Goal: Transaction & Acquisition: Book appointment/travel/reservation

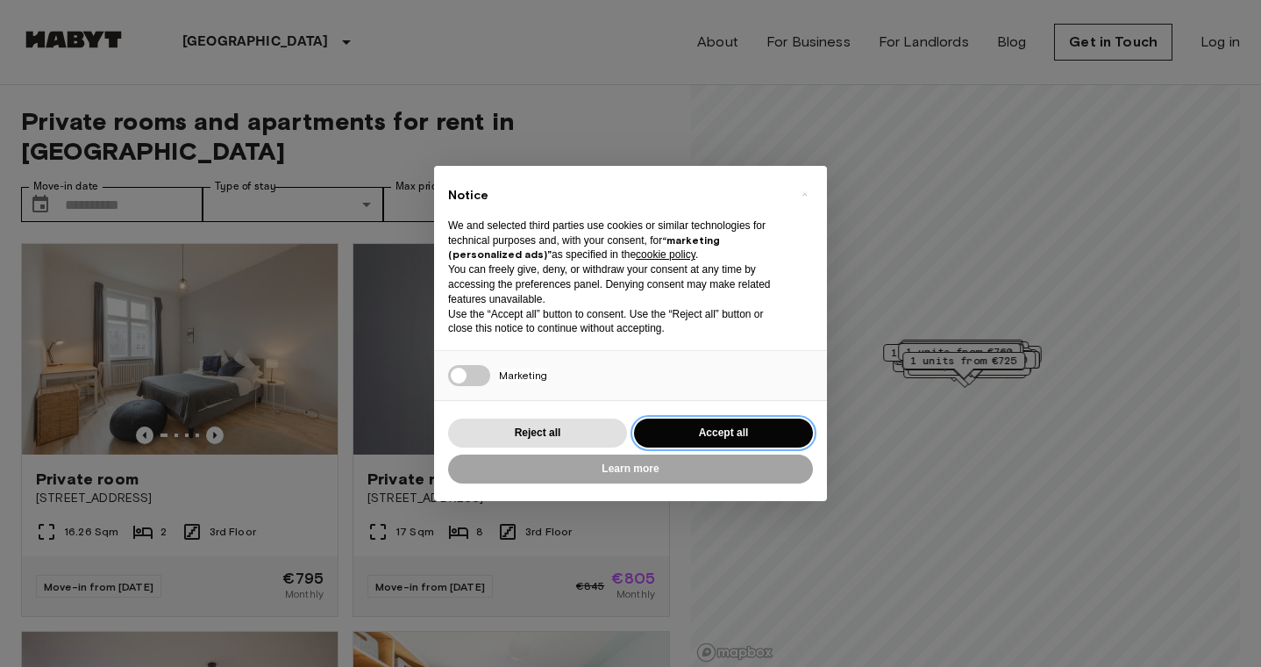
click at [704, 432] on button "Accept all" at bounding box center [723, 432] width 179 height 29
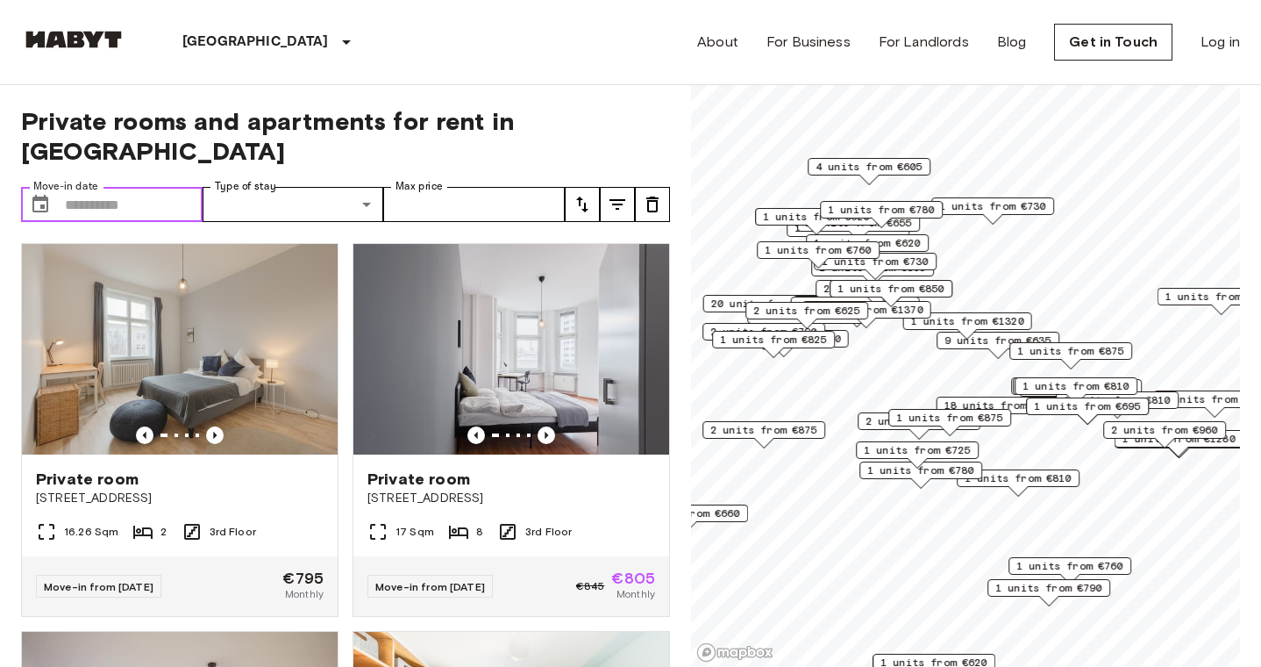
click at [151, 187] on input "Move-in date" at bounding box center [134, 204] width 138 height 35
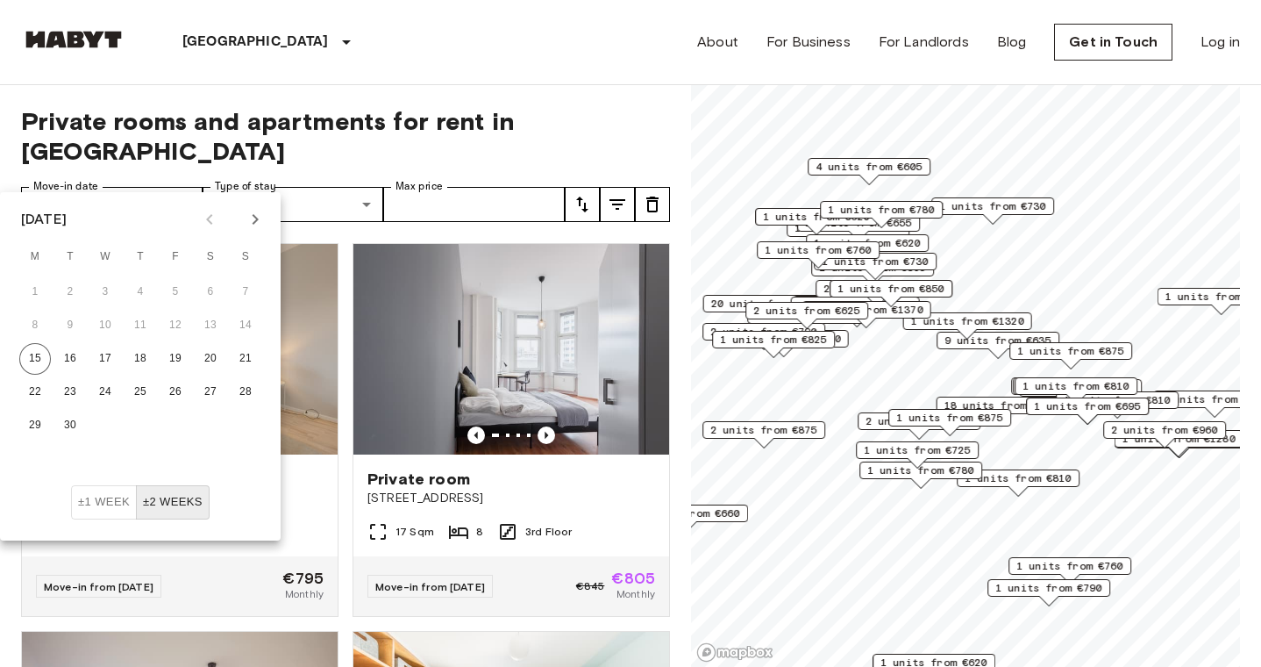
click at [251, 227] on icon "Next month" at bounding box center [255, 219] width 21 height 21
click at [31, 384] on button "20" at bounding box center [35, 392] width 32 height 32
type input "**********"
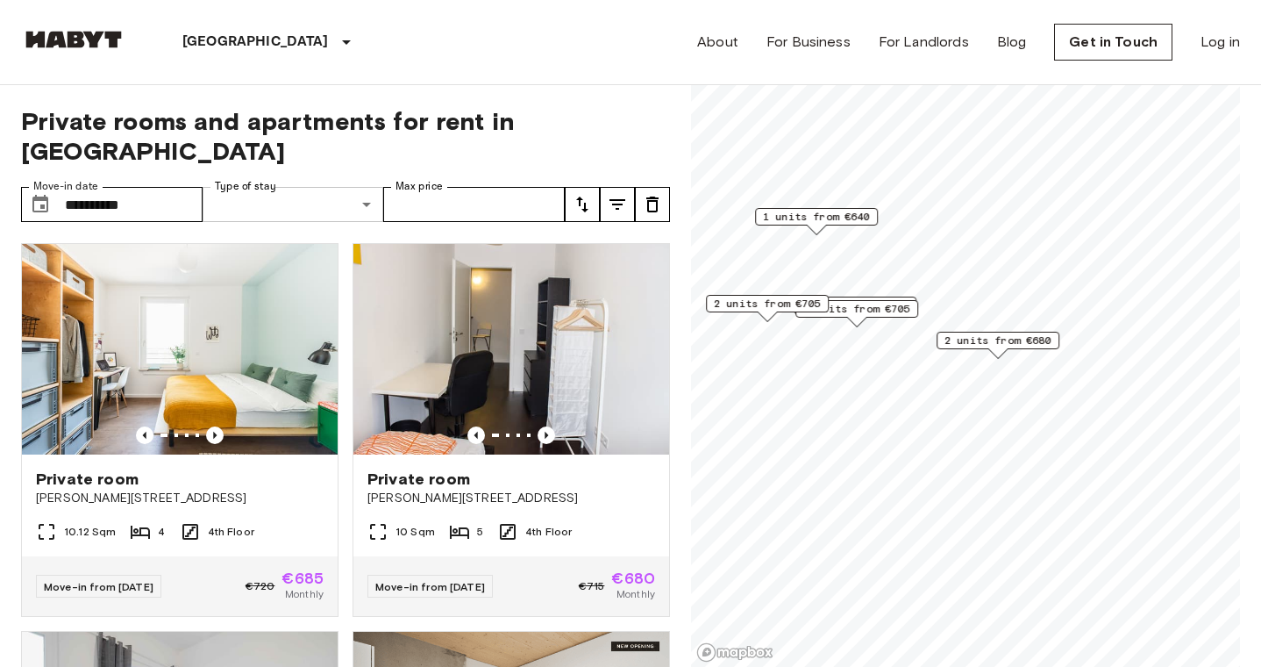
click at [417, 187] on input "Max price" at bounding box center [474, 204] width 182 height 35
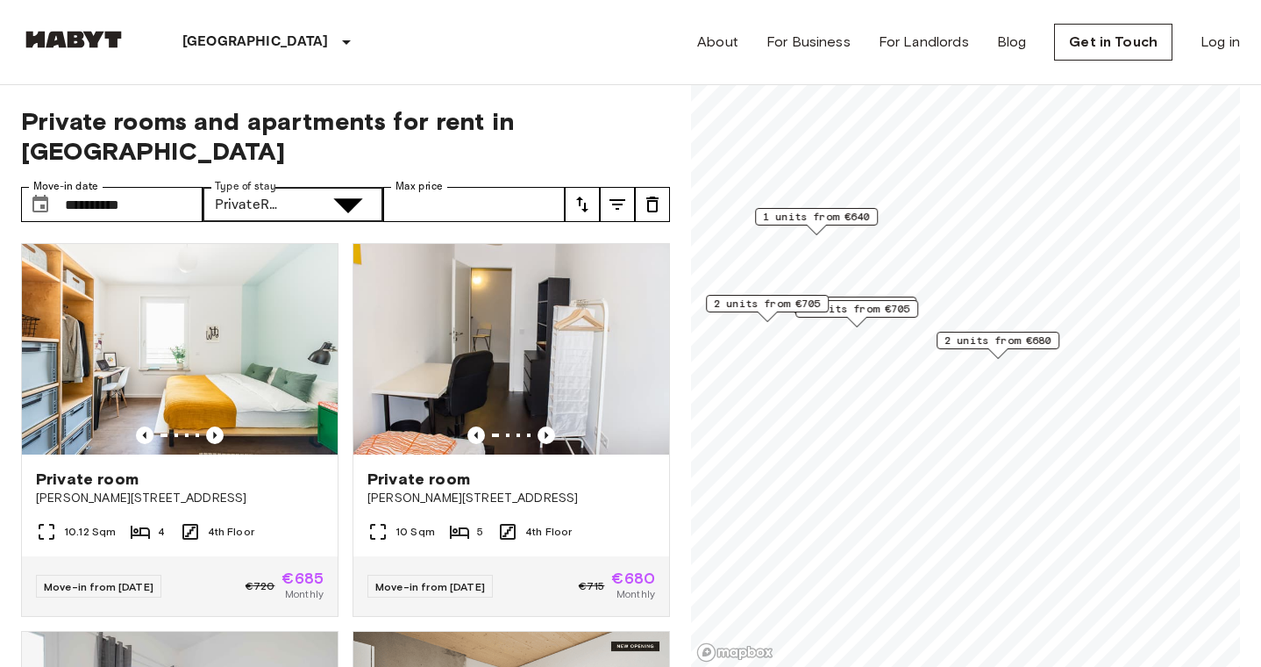
type input "**********"
click at [1024, 350] on div "2 units from €680" at bounding box center [998, 345] width 123 height 27
click at [1019, 336] on span "2 units from €680" at bounding box center [998, 340] width 107 height 16
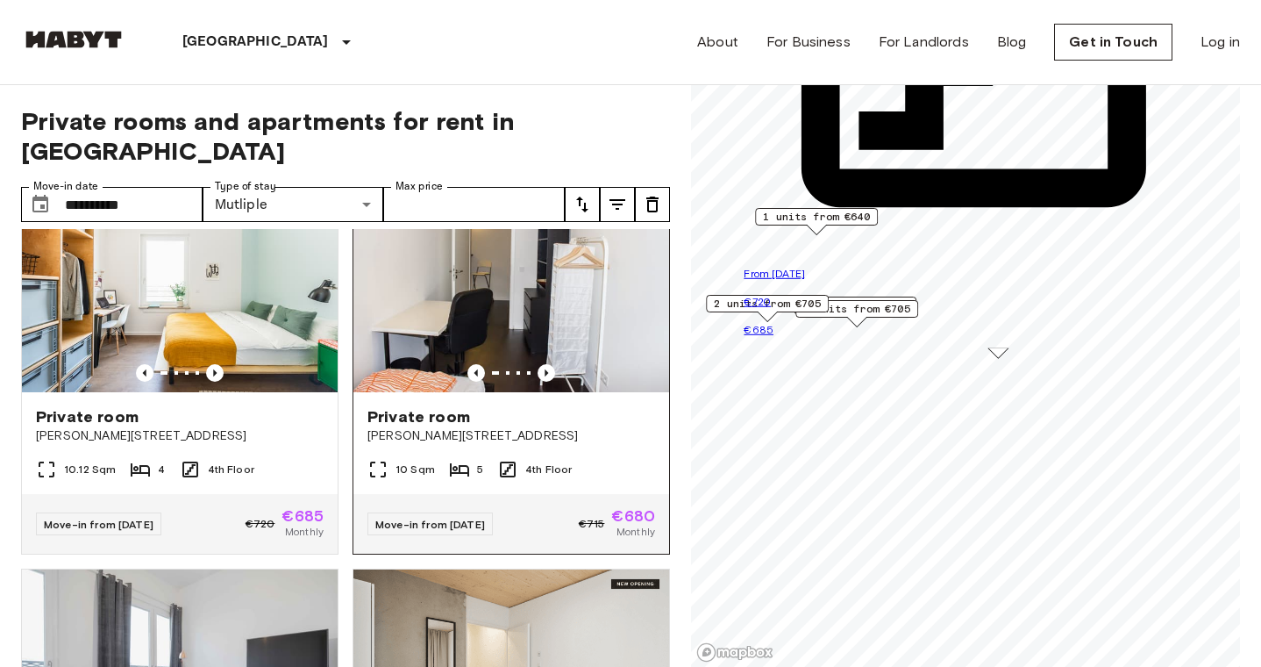
scroll to position [73, 0]
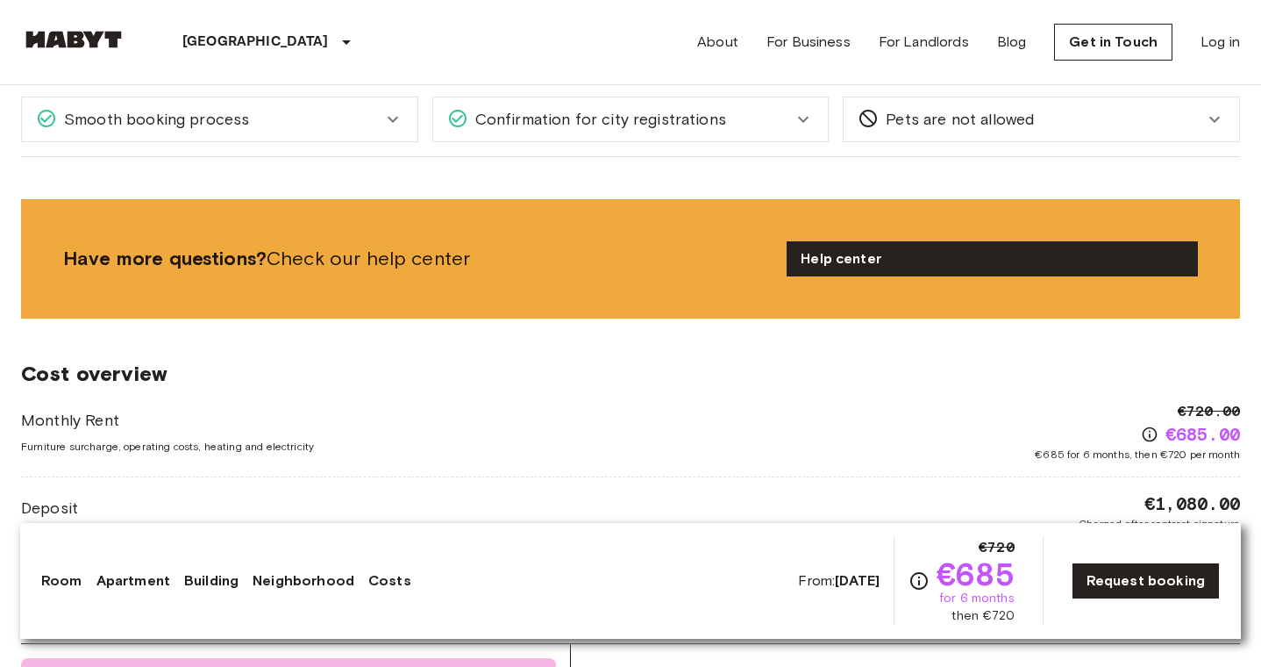
scroll to position [1972, 0]
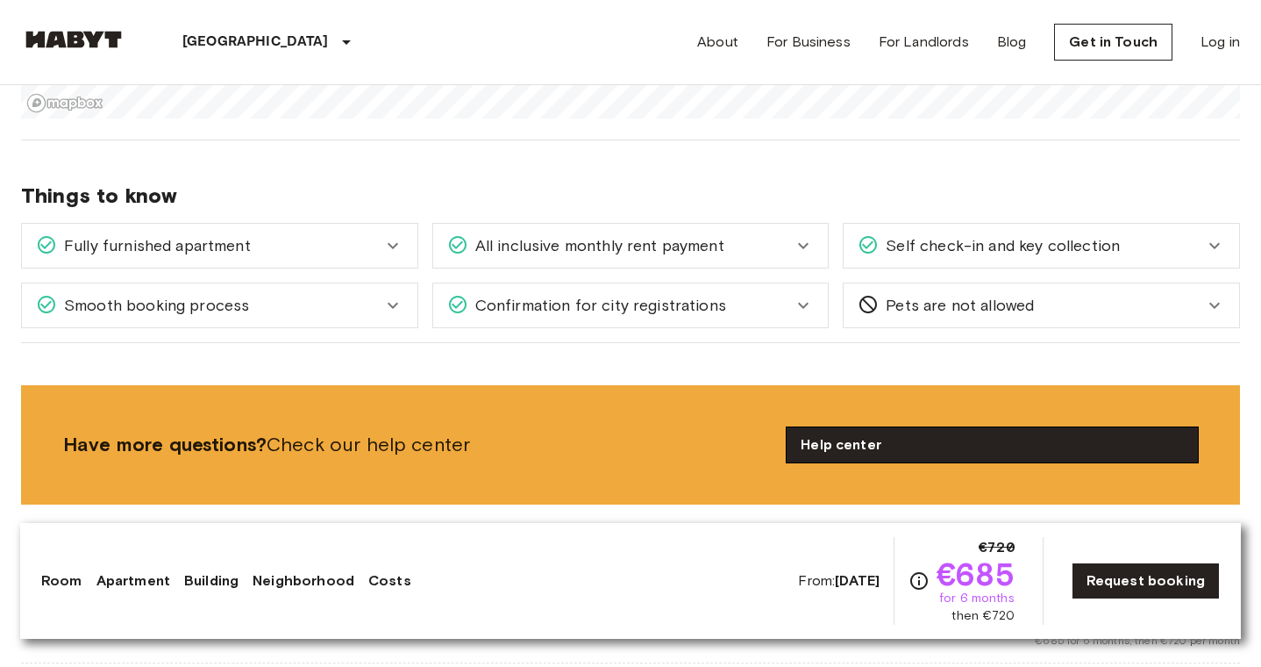
click at [887, 445] on link "Help center" at bounding box center [992, 444] width 411 height 35
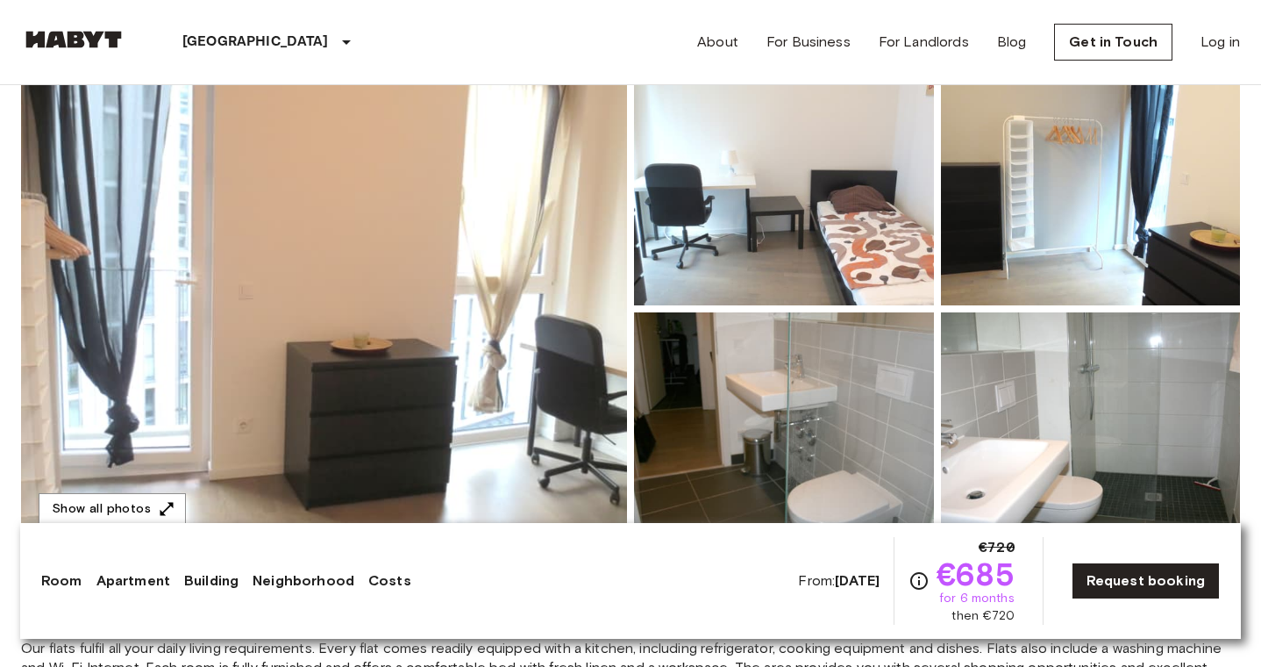
scroll to position [166, 0]
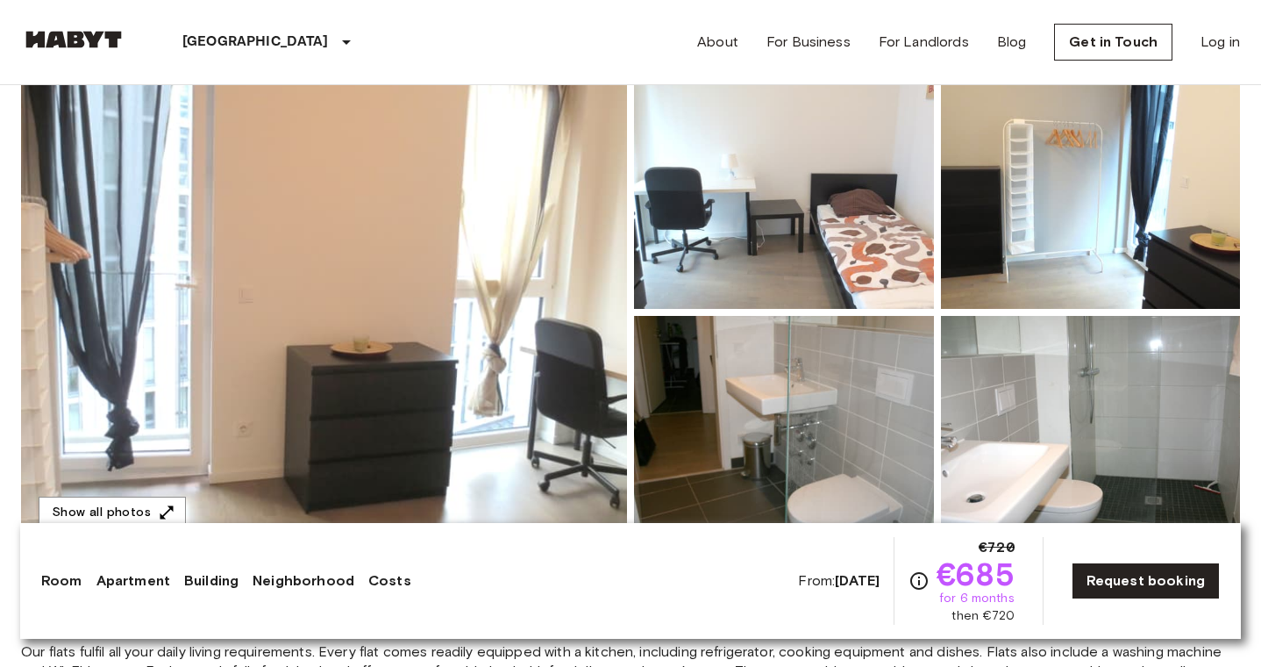
click at [538, 298] on img at bounding box center [324, 312] width 606 height 467
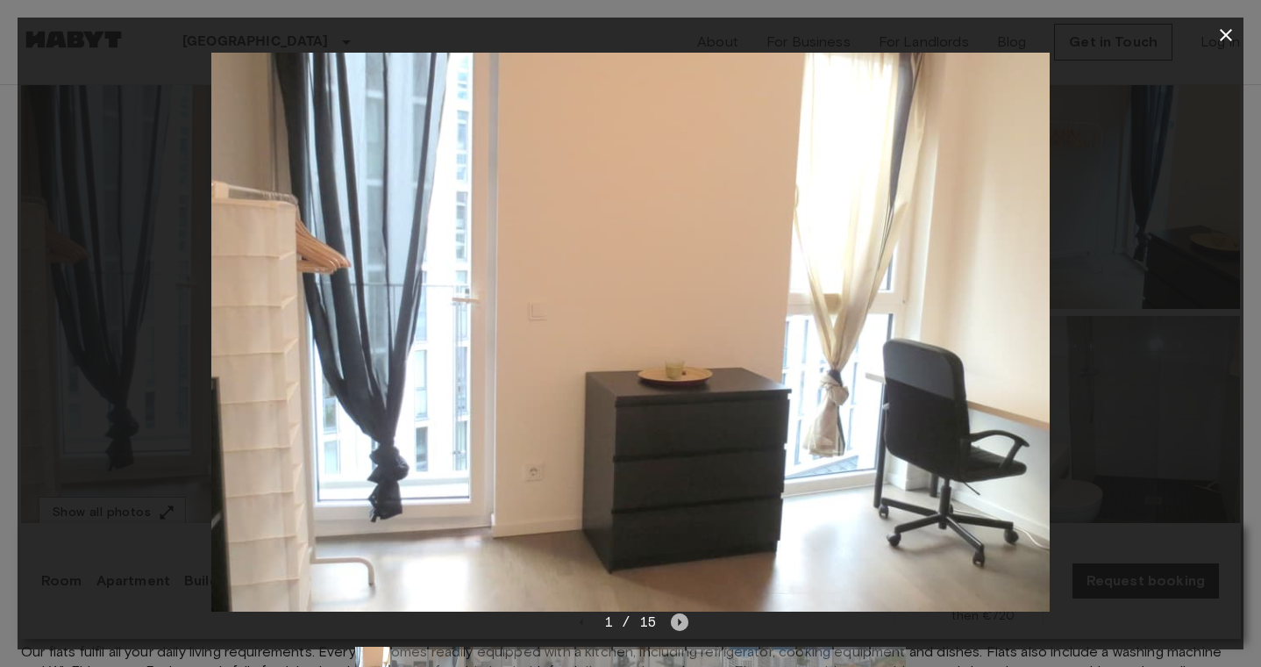
click at [677, 624] on icon "Next image" at bounding box center [680, 622] width 18 height 18
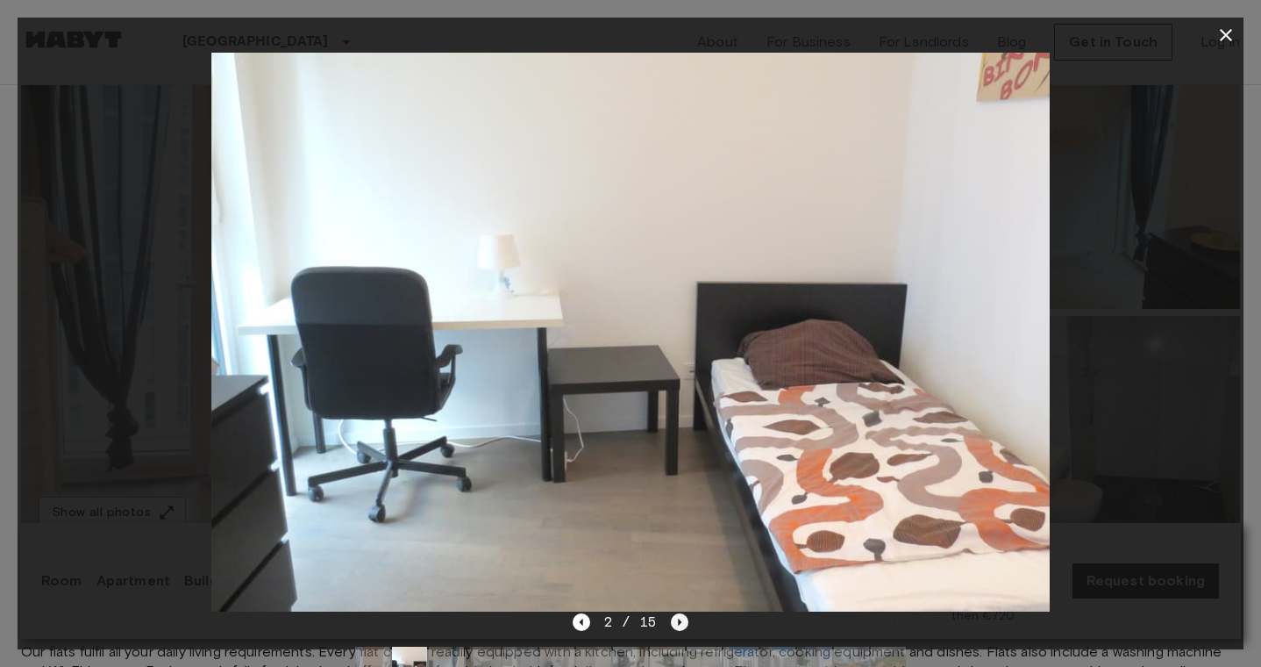
click at [677, 624] on icon "Next image" at bounding box center [680, 622] width 18 height 18
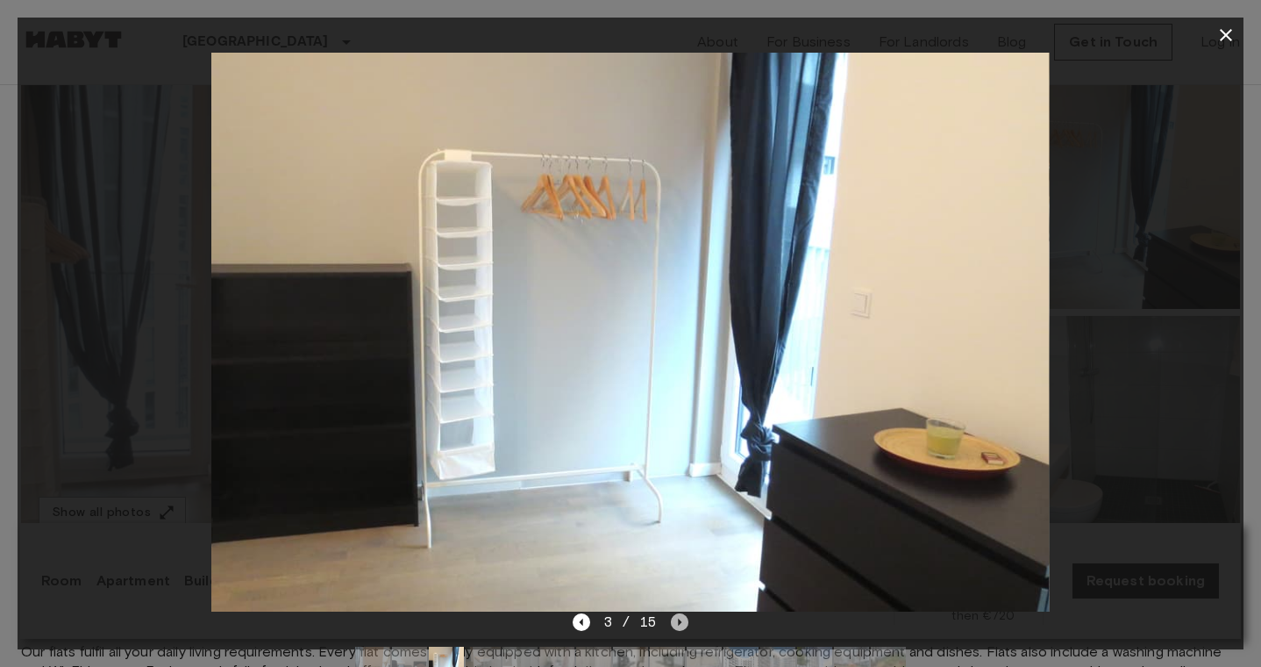
click at [677, 624] on icon "Next image" at bounding box center [680, 622] width 18 height 18
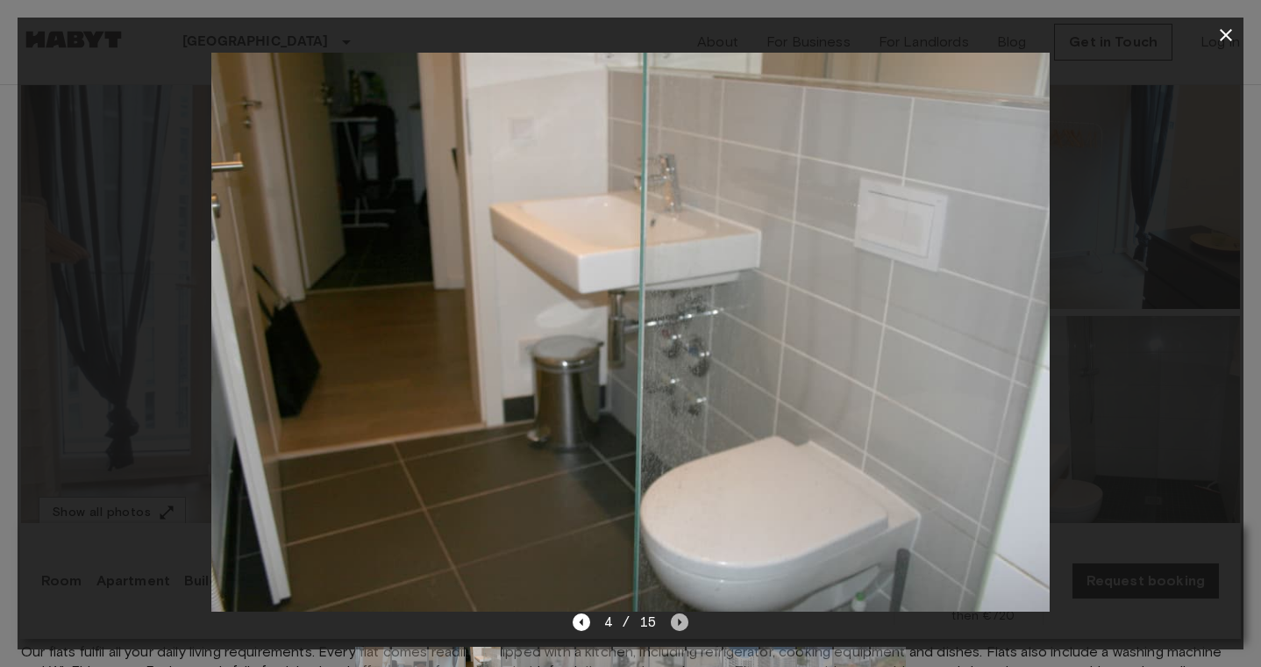
click at [677, 624] on icon "Next image" at bounding box center [680, 622] width 18 height 18
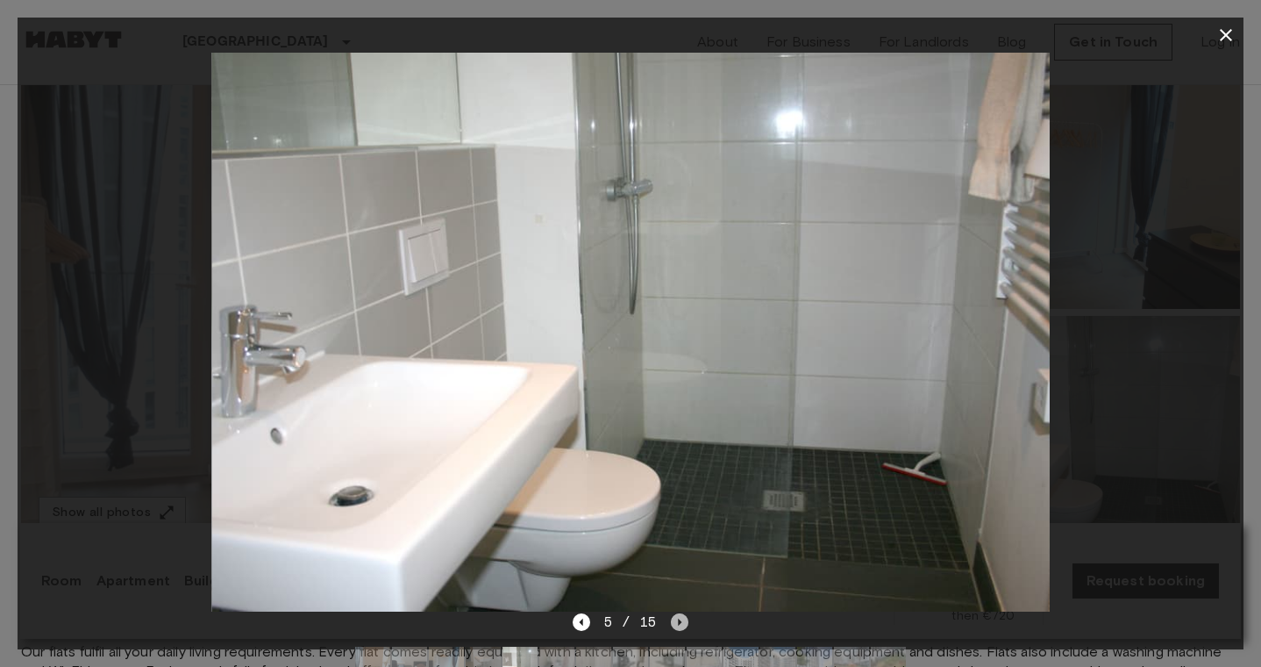
click at [677, 624] on icon "Next image" at bounding box center [680, 622] width 18 height 18
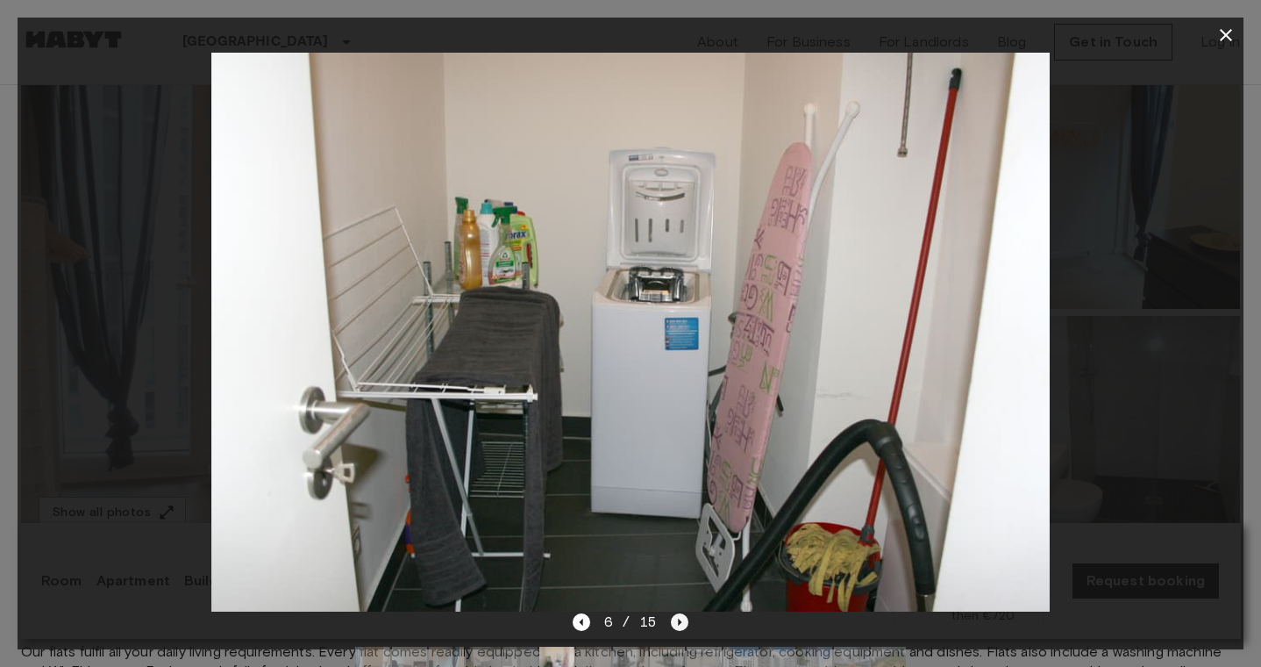
click at [676, 622] on icon "Next image" at bounding box center [680, 622] width 18 height 18
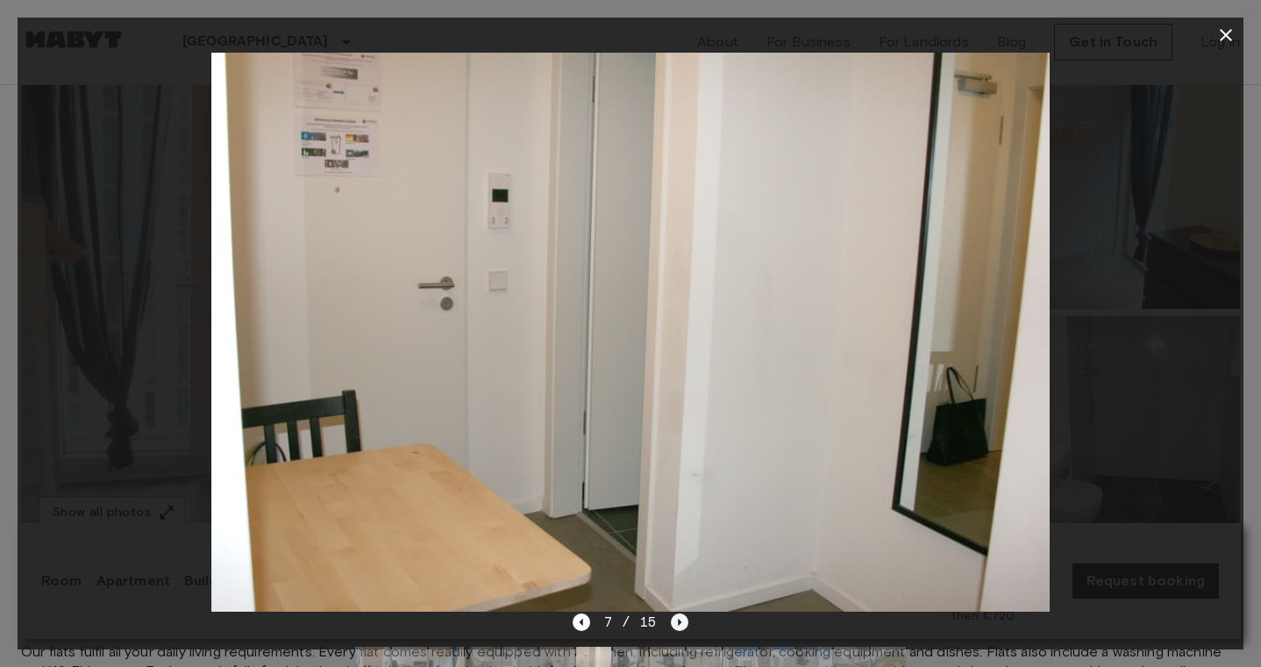
click at [676, 622] on icon "Next image" at bounding box center [680, 622] width 18 height 18
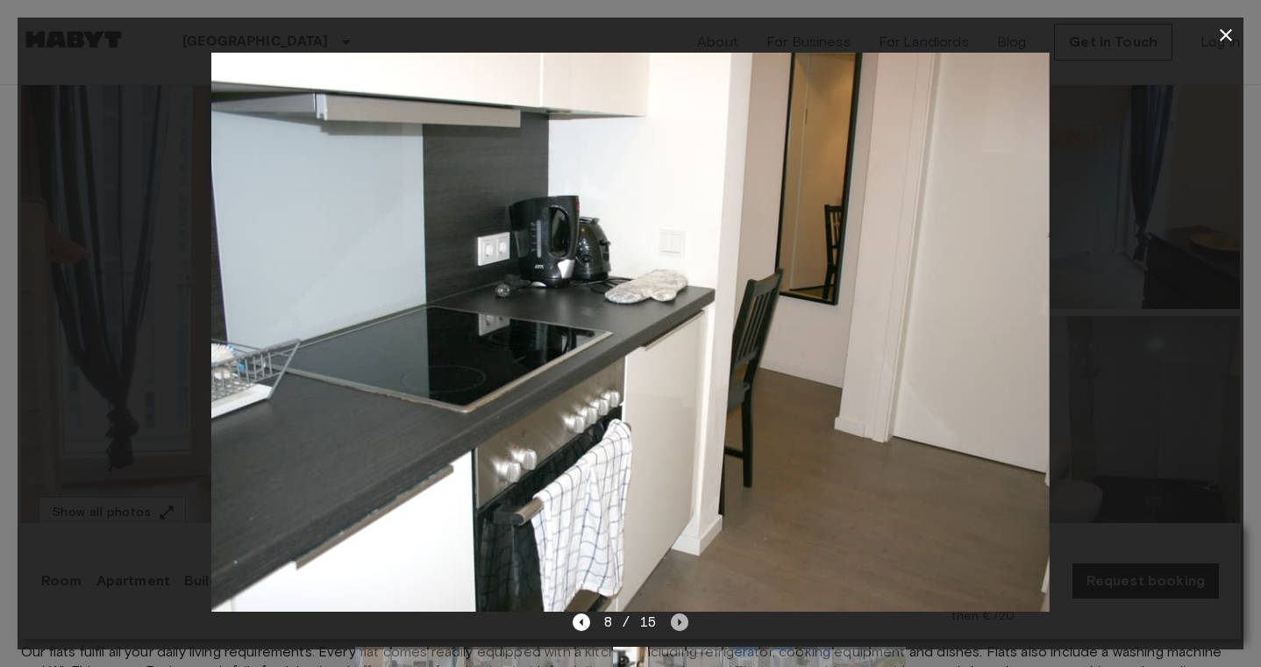
click at [676, 621] on icon "Next image" at bounding box center [680, 622] width 18 height 18
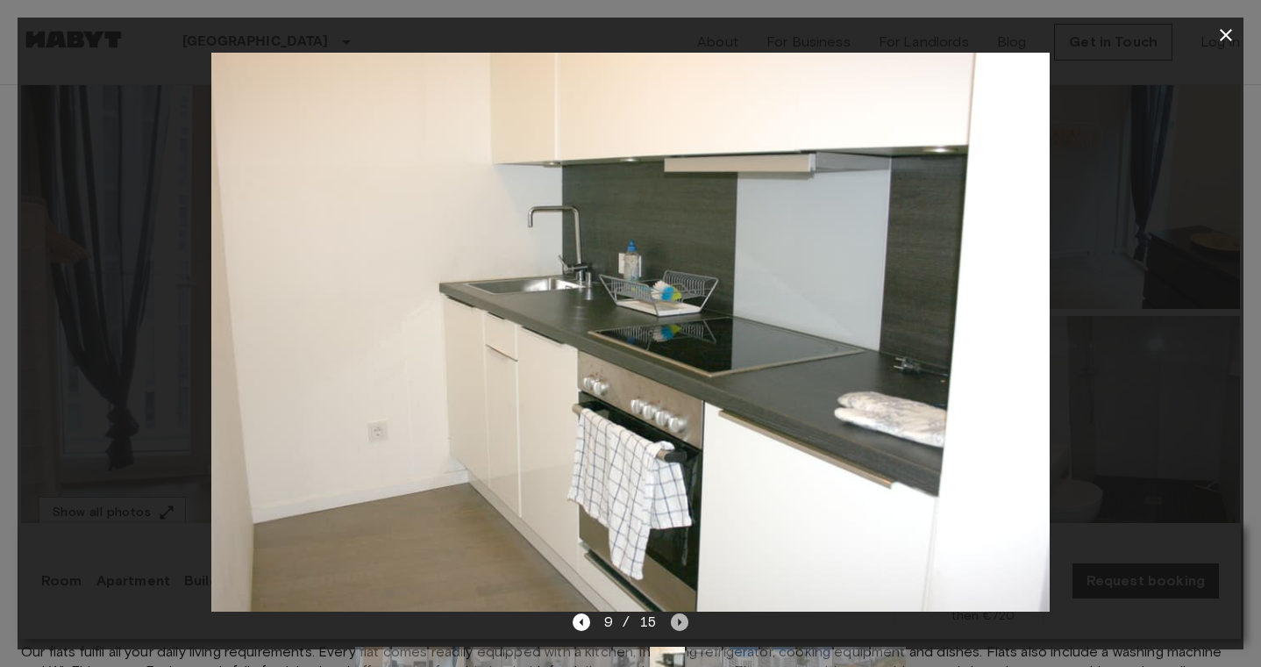
click at [675, 621] on icon "Next image" at bounding box center [680, 622] width 18 height 18
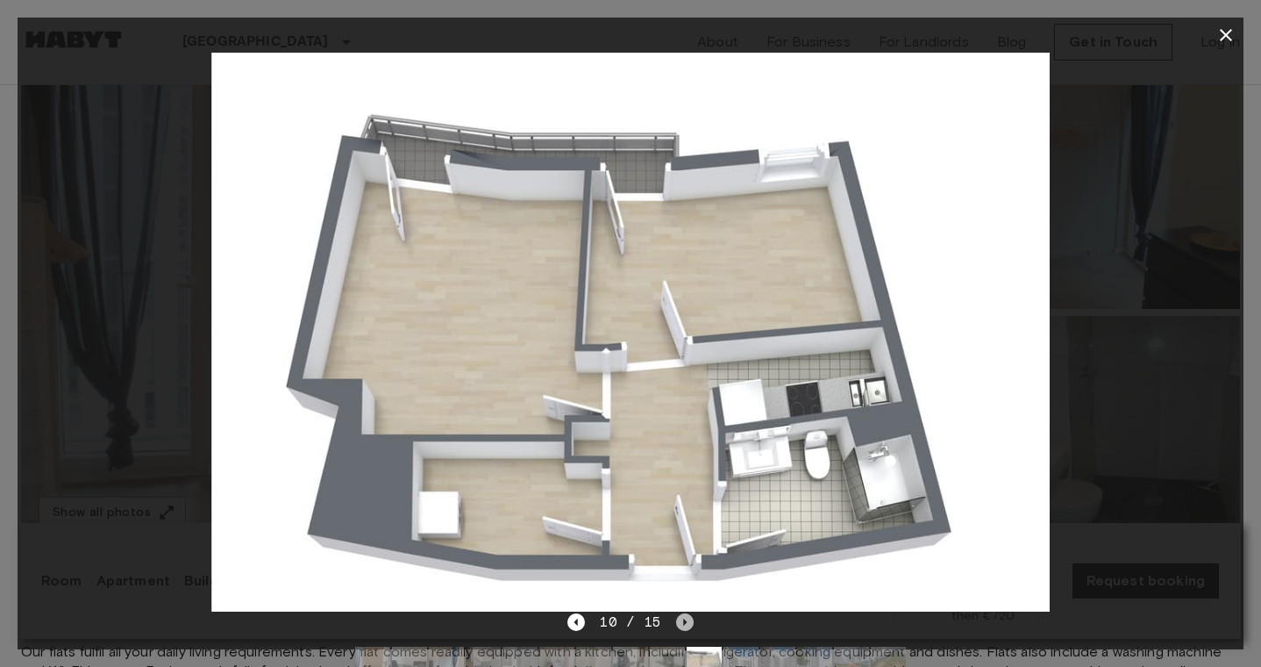
click at [676, 621] on icon "Next image" at bounding box center [685, 622] width 18 height 18
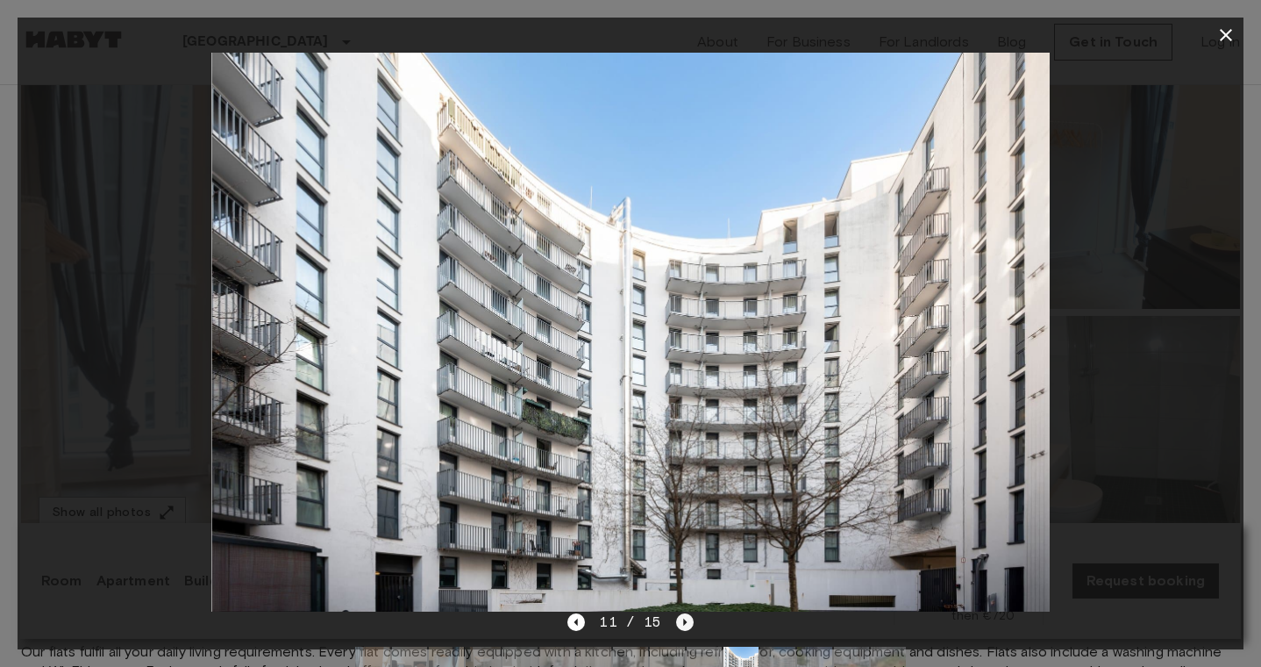
click at [676, 621] on icon "Next image" at bounding box center [685, 622] width 18 height 18
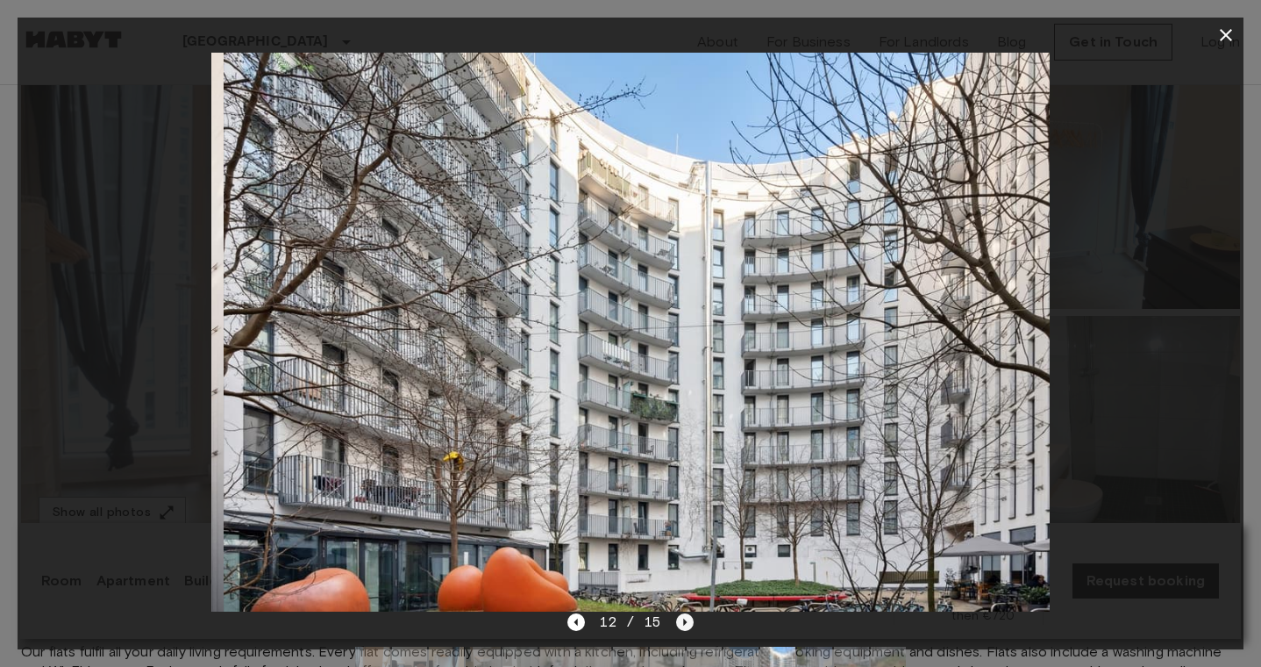
click at [676, 621] on icon "Next image" at bounding box center [685, 622] width 18 height 18
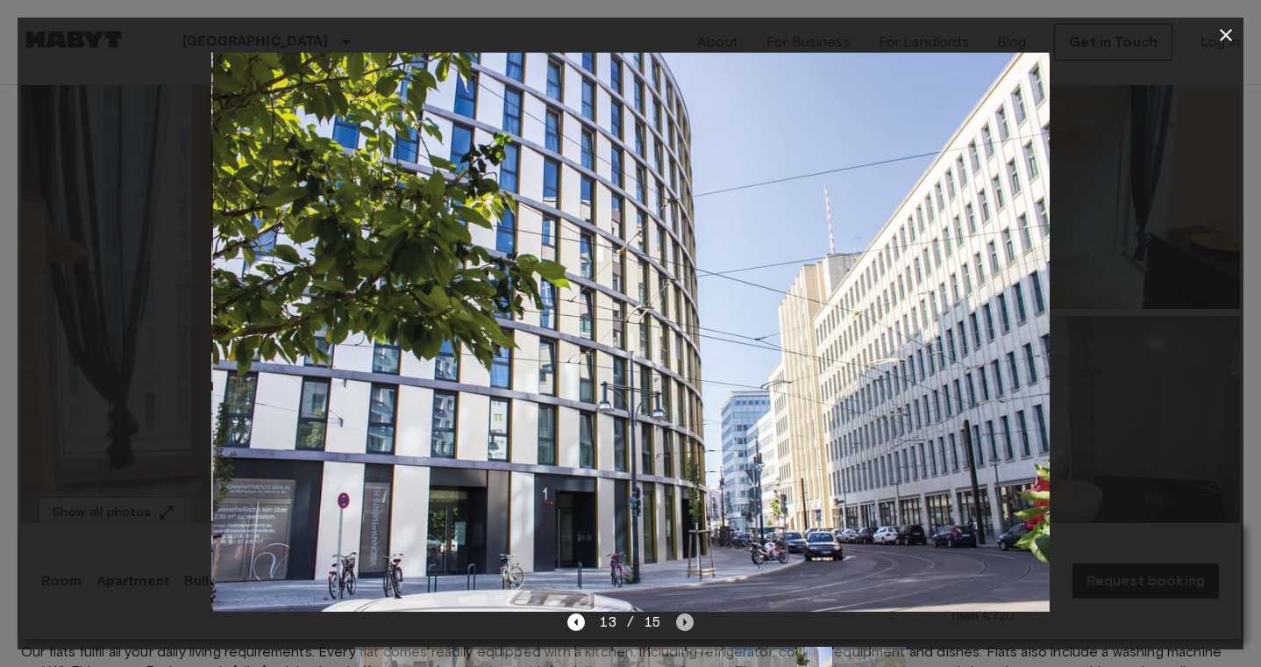
click at [676, 621] on icon "Next image" at bounding box center [685, 622] width 18 height 18
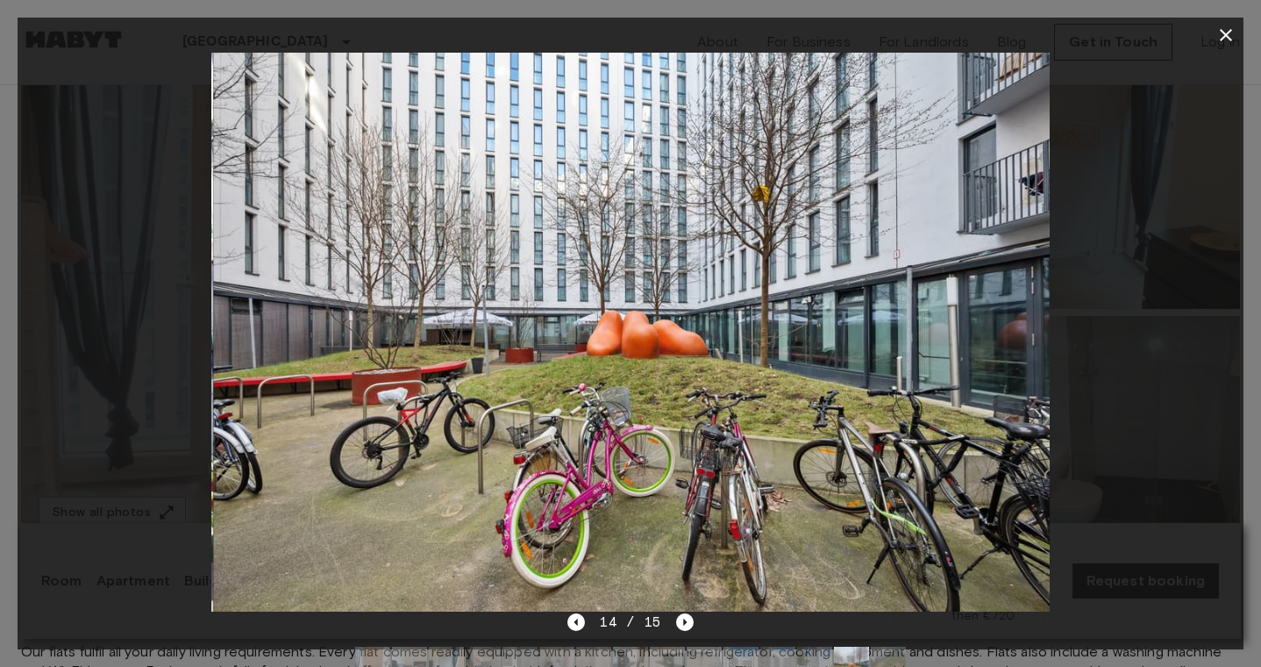
click at [1195, 168] on div at bounding box center [631, 332] width 1226 height 559
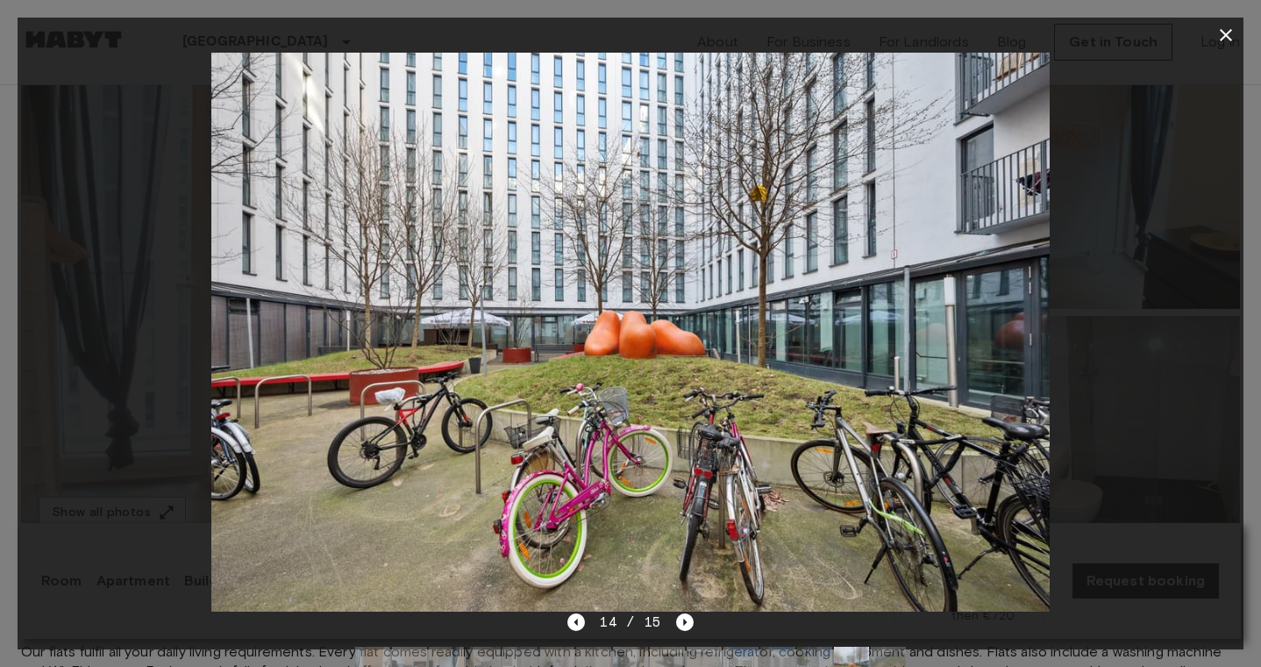
click at [1217, 53] on div at bounding box center [631, 332] width 1226 height 559
click at [1217, 39] on icon "button" at bounding box center [1226, 35] width 21 height 21
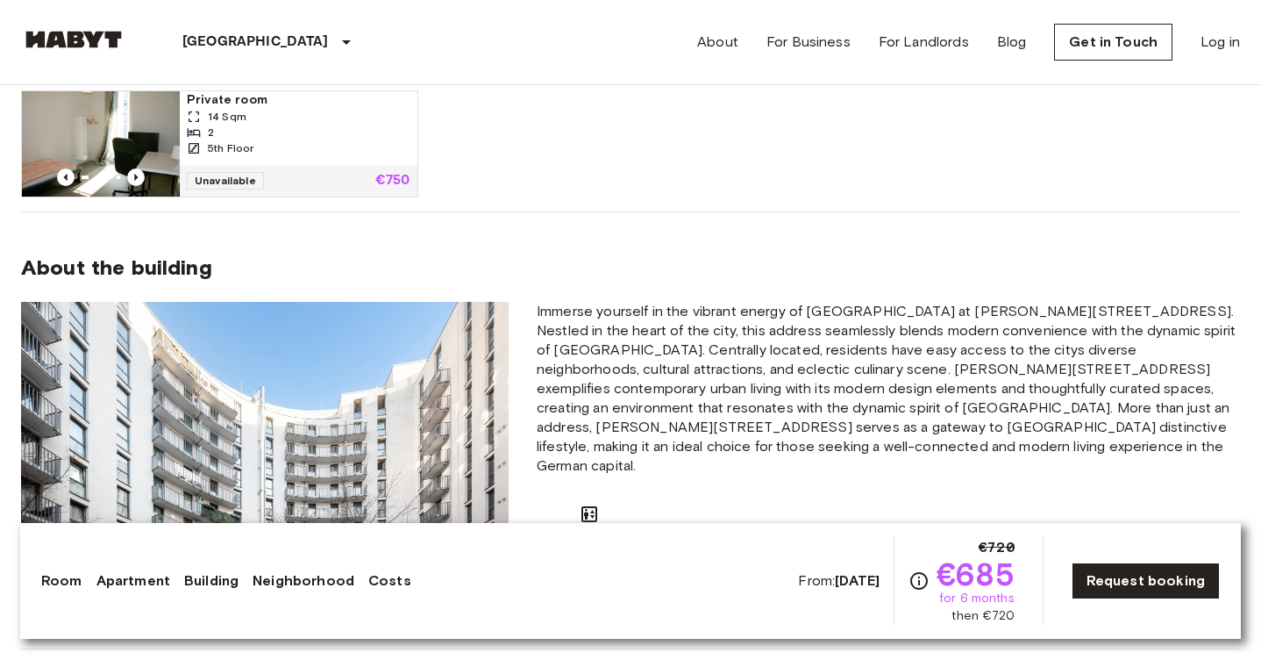
scroll to position [968, 0]
